Goal: Transaction & Acquisition: Purchase product/service

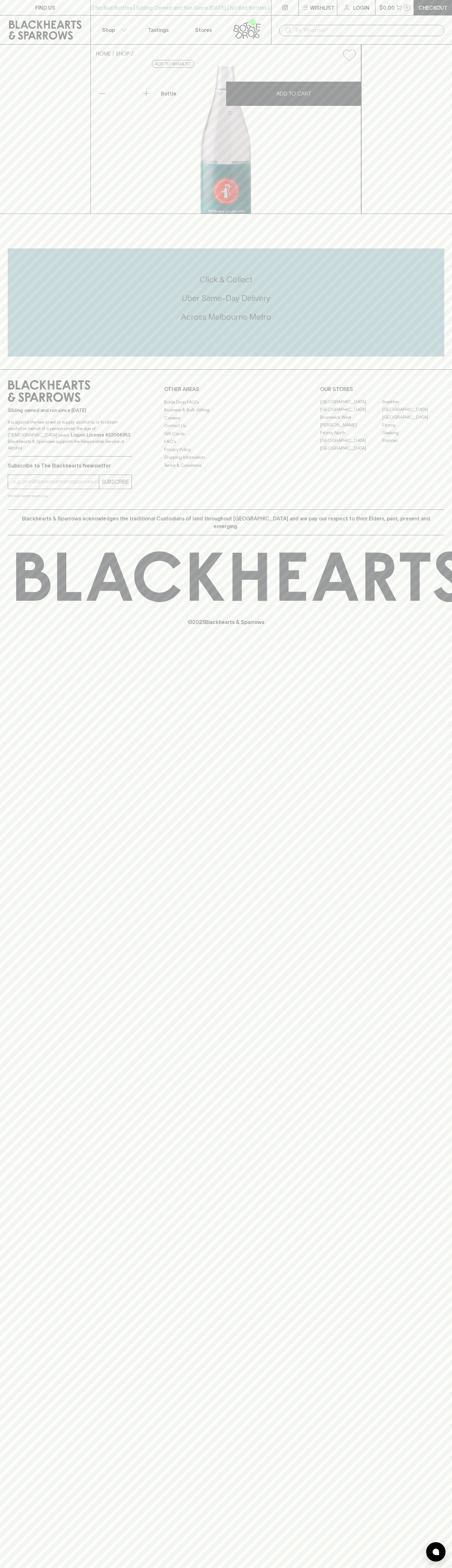
click at [359, 5] on p "Login" at bounding box center [361, 7] width 16 height 8
click at [427, 1003] on div "FIND US | No Bad Bottles | Sibling Owned and Run Since 2006 | No Bad Bottles | …" at bounding box center [226, 784] width 452 height 1568
click at [157, 1567] on html "FIND US | No Bad Bottles | Sibling Owned and Run Since 2006 | No Bad Bottles | …" at bounding box center [226, 784] width 452 height 1568
click at [15, 133] on div "HOME SHOP Hepburn Sparkling Mineral Water $4.50 Add to wishlist No Further Disc…" at bounding box center [226, 129] width 452 height 169
